Goal: Check status

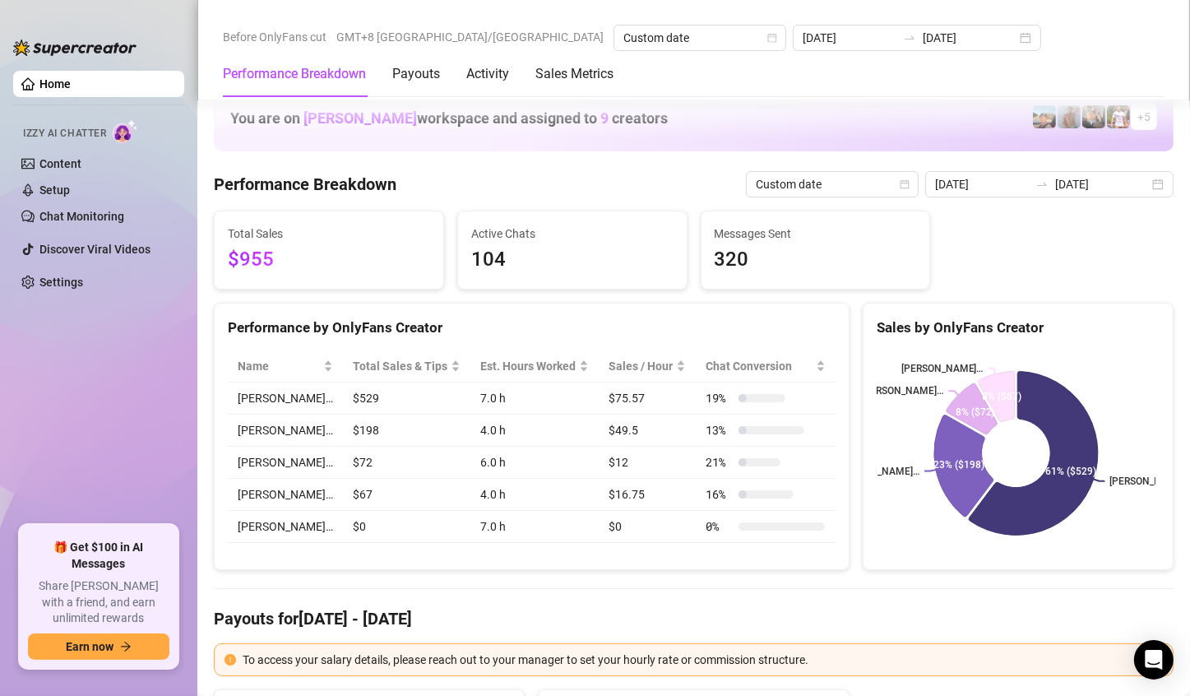
scroll to position [2056, 0]
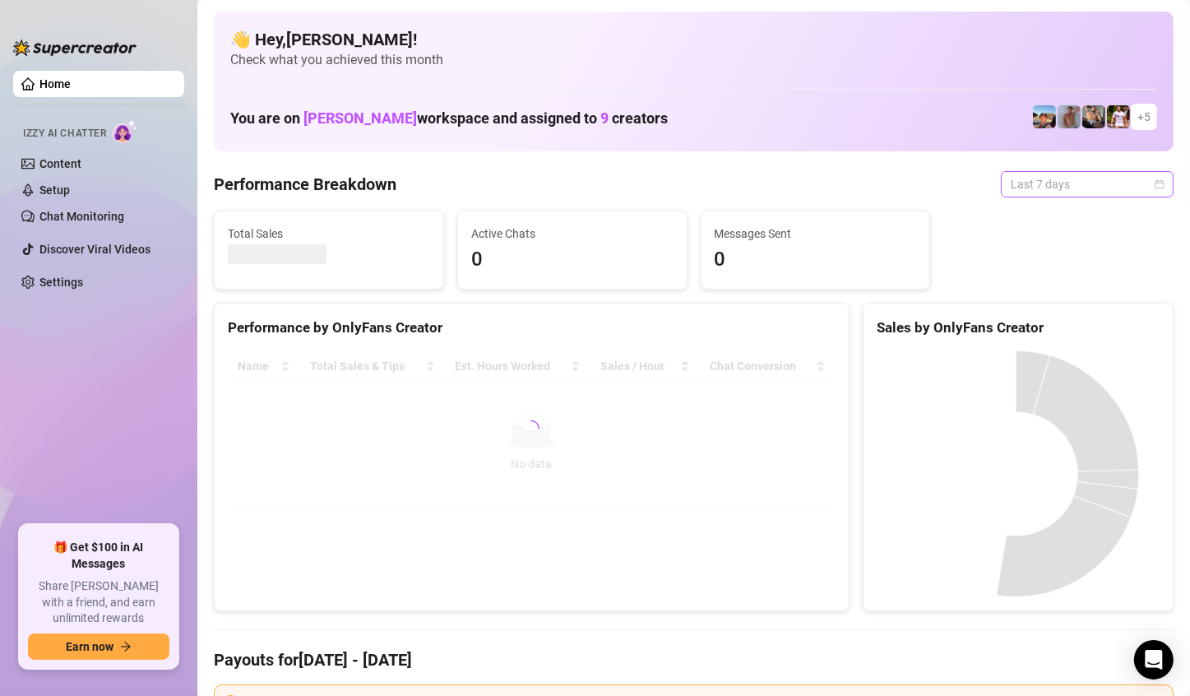
click at [1111, 179] on span "Last 7 days" at bounding box center [1087, 184] width 153 height 25
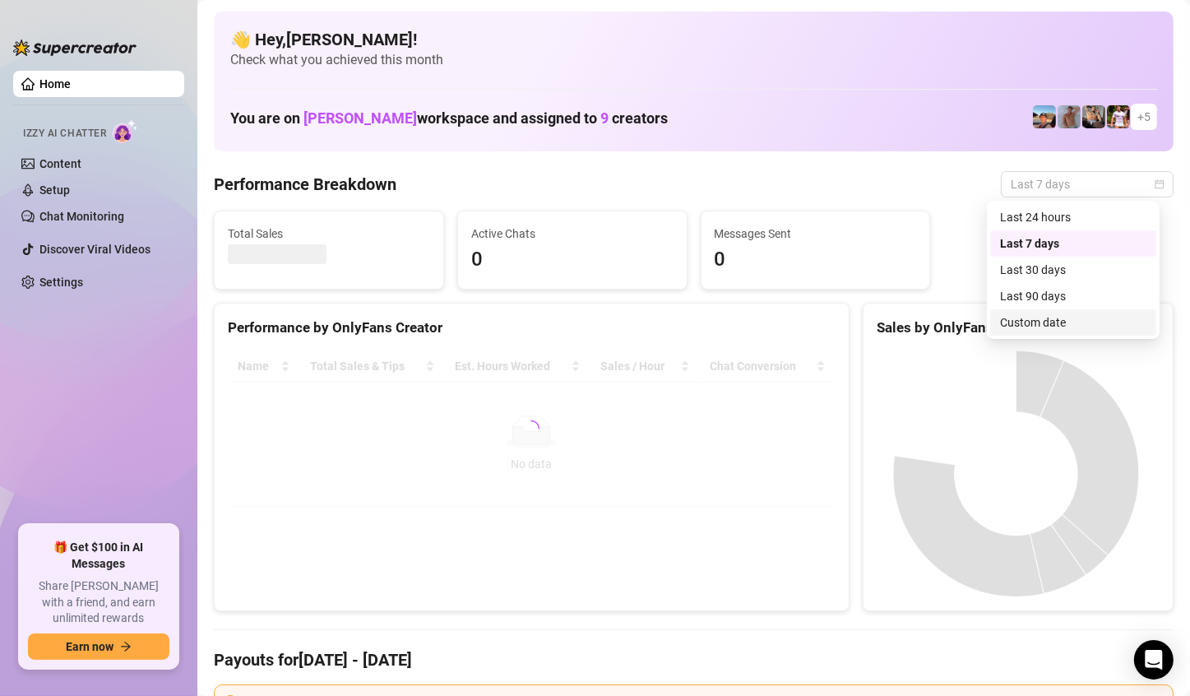
click at [1055, 317] on div "Custom date" at bounding box center [1073, 322] width 146 height 18
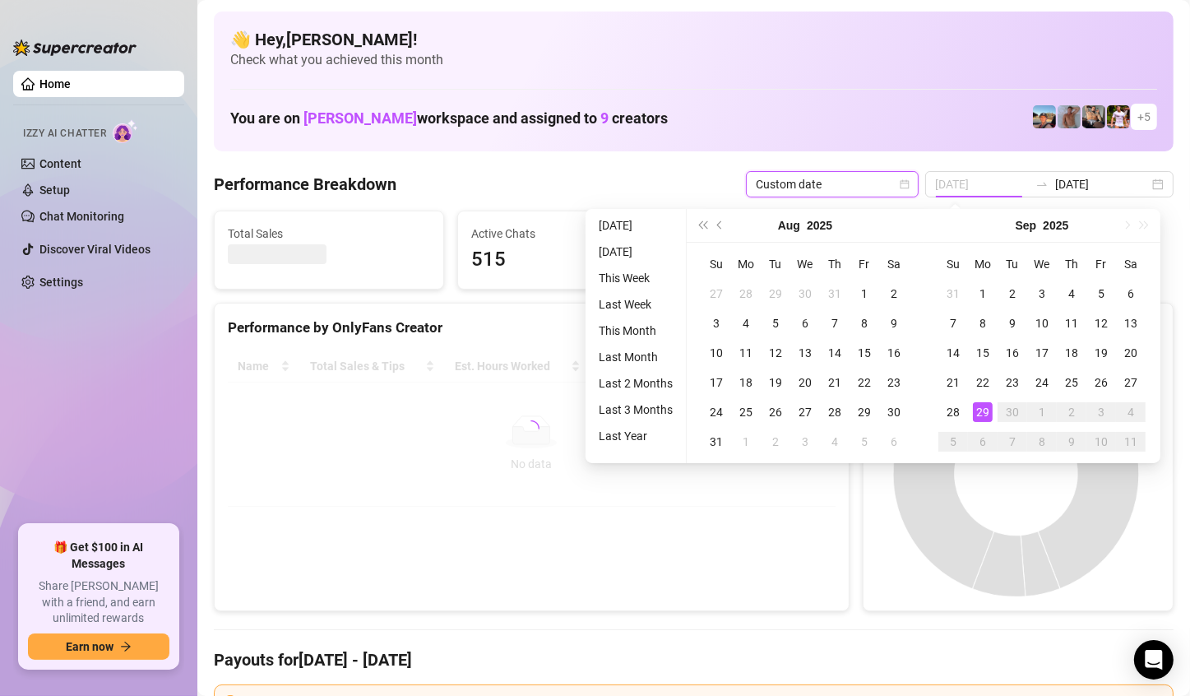
click at [983, 405] on div "29" at bounding box center [983, 412] width 20 height 20
click at [983, 405] on canvas at bounding box center [1016, 473] width 279 height 247
type input "[DATE]"
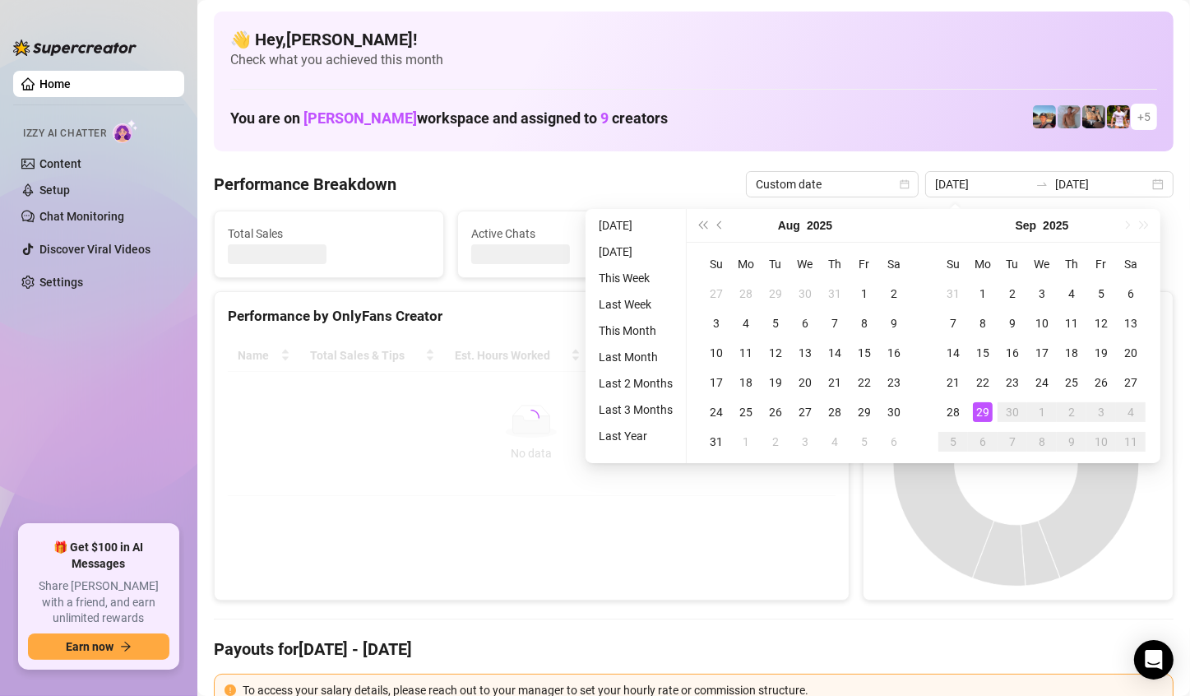
type input "[DATE]"
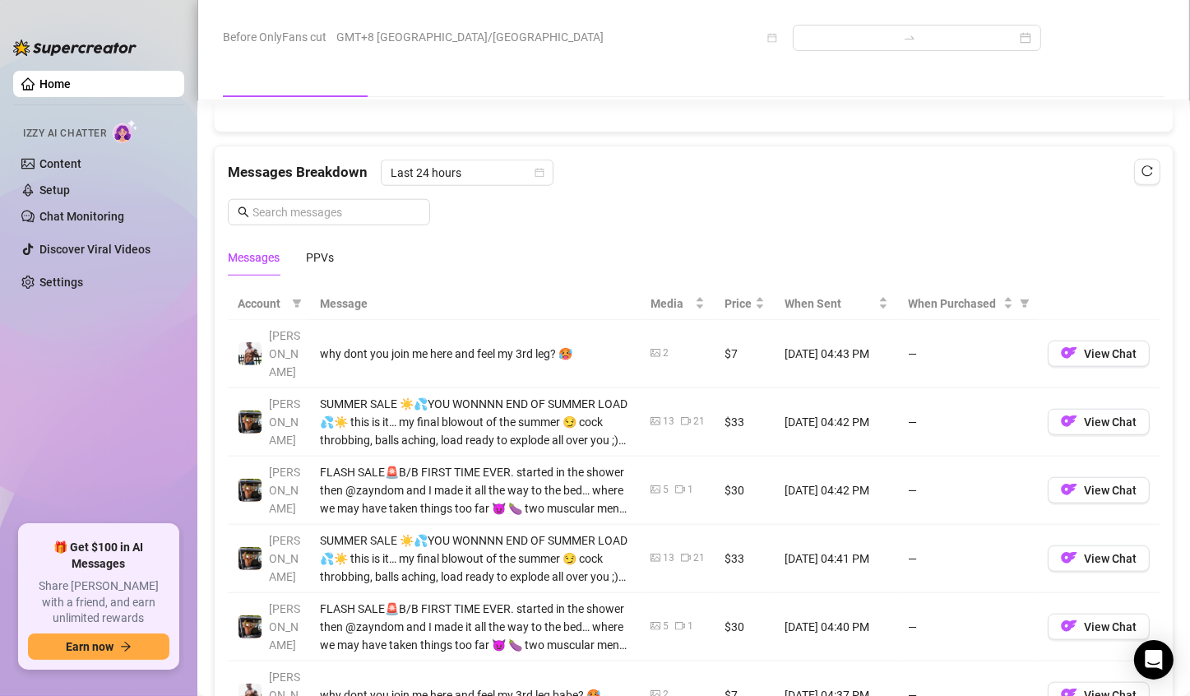
scroll to position [1007, 0]
